Goal: Register for event/course

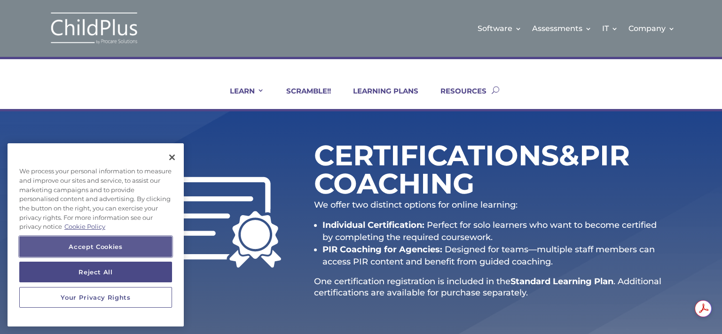
click at [120, 240] on button "Accept Cookies" at bounding box center [95, 246] width 153 height 21
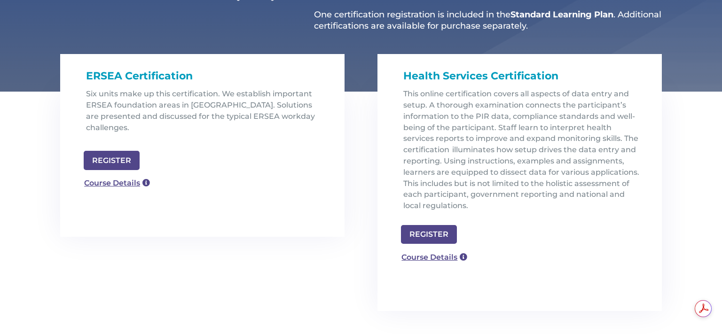
scroll to position [253, 0]
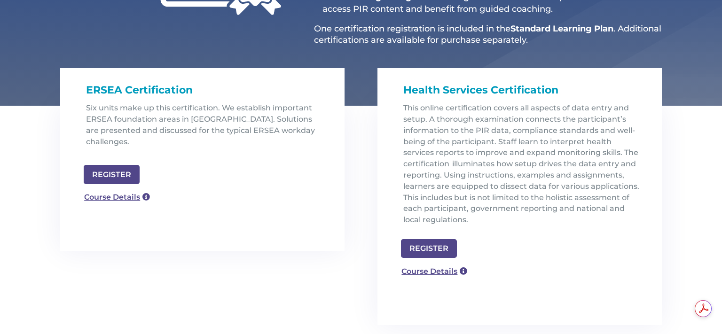
click at [524, 248] on div "REGISTER" at bounding box center [519, 248] width 237 height 19
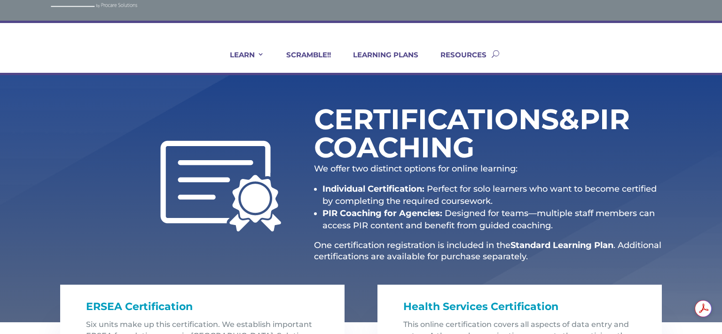
scroll to position [29, 0]
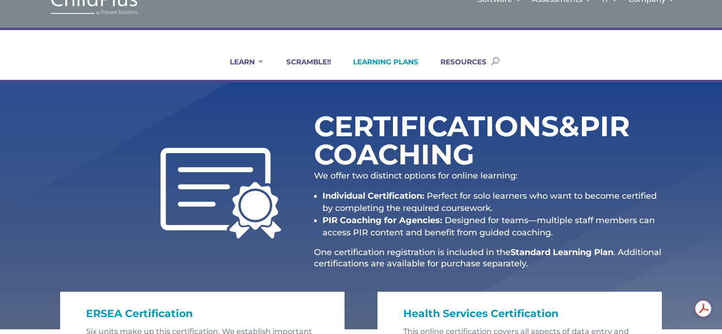
click at [385, 59] on link "LEARNING PLANS" at bounding box center [379, 68] width 77 height 23
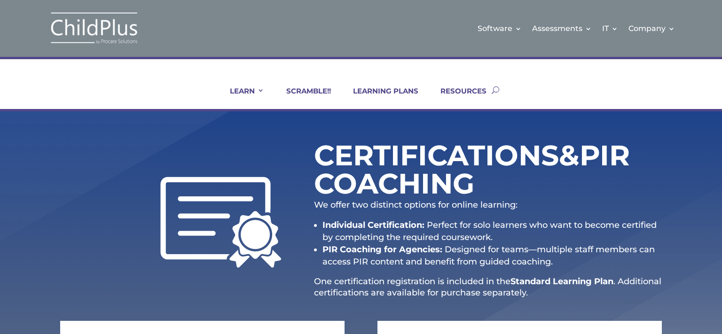
click at [494, 87] on button "button" at bounding box center [495, 90] width 8 height 38
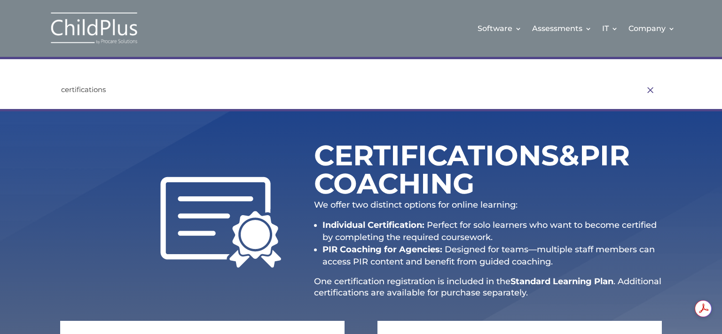
type input "certifications"
